Goal: Find specific page/section: Find specific page/section

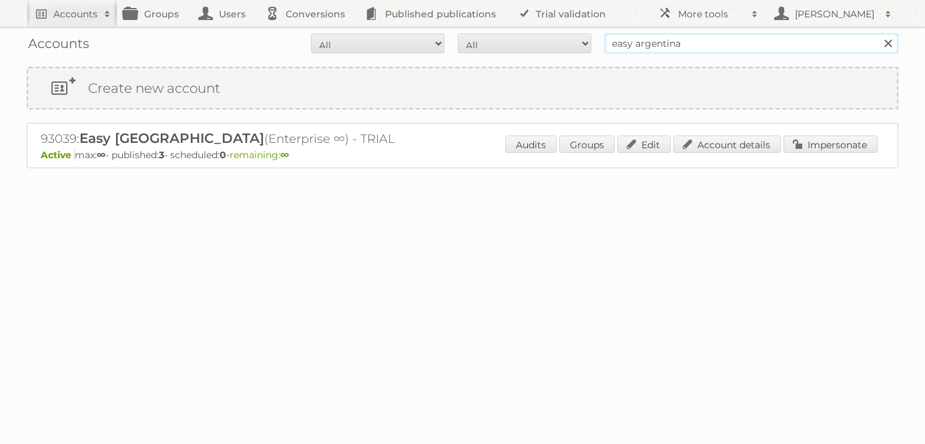
click at [697, 50] on input "easy argentina" at bounding box center [752, 43] width 294 height 20
type input "cencosud [GEOGRAPHIC_DATA]"
click at [878, 33] on input "Search" at bounding box center [888, 43] width 20 height 20
